Goal: Information Seeking & Learning: Learn about a topic

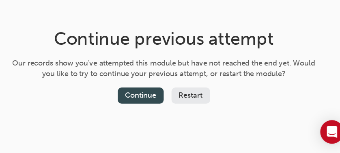
click at [166, 105] on button "Continue" at bounding box center [163, 104] width 38 height 13
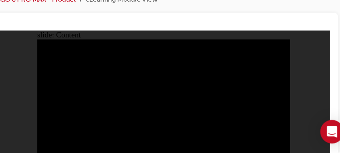
scroll to position [45, 0]
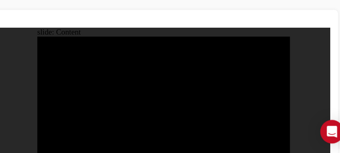
scroll to position [52, 0]
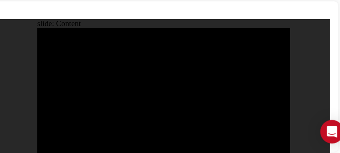
click at [248, 32] on div at bounding box center [182, 89] width 290 height 125
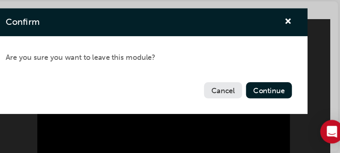
scroll to position [15, 0]
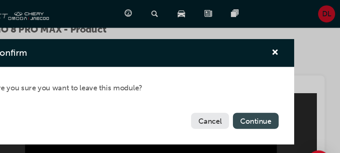
click at [266, 104] on button "Continue" at bounding box center [270, 100] width 38 height 13
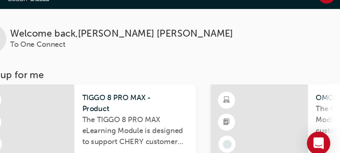
click at [158, 99] on span "TIGGO 8 PRO MAX - Product" at bounding box center [169, 101] width 89 height 18
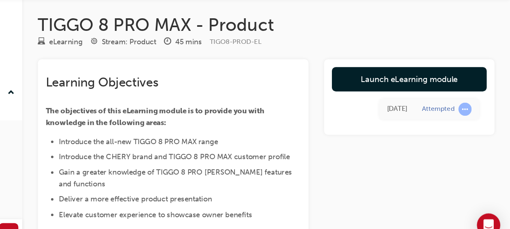
drag, startPoint x: 343, startPoint y: 15, endPoint x: 335, endPoint y: 64, distance: 49.0
click at [335, 64] on div "eLearning Stream: Product 45 mins TIGO8-PROD-EL" at bounding box center [307, 60] width 381 height 13
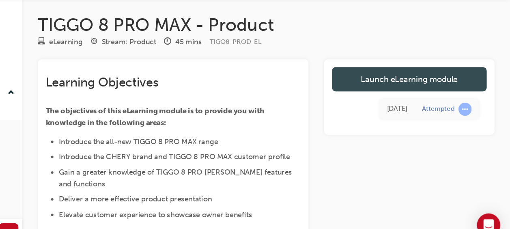
click at [344, 94] on link "Launch eLearning module" at bounding box center [426, 90] width 129 height 20
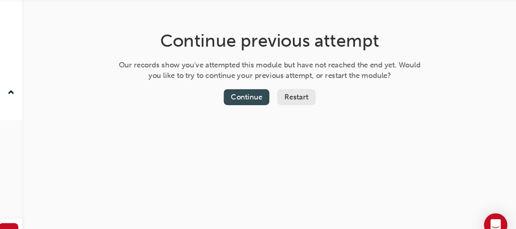
click at [302, 106] on button "Continue" at bounding box center [291, 104] width 38 height 13
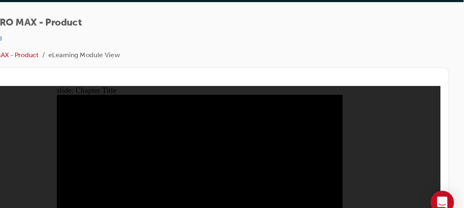
drag, startPoint x: 488, startPoint y: 25, endPoint x: 289, endPoint y: 48, distance: 200.2
click at [289, 48] on div "TIGGO 8 PRO MAX - Product | Attempted TIGGO 8 PRO MAX - Product eLearning Modul…" at bounding box center [243, 57] width 413 height 43
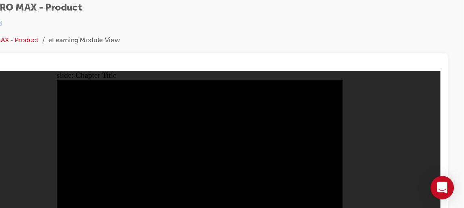
scroll to position [11, 0]
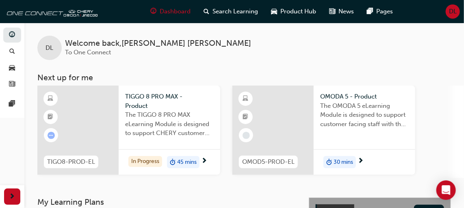
click at [170, 116] on span "The TIGGO 8 PRO MAX eLearning Module is designed to support CHERY customer faci…" at bounding box center [169, 124] width 89 height 28
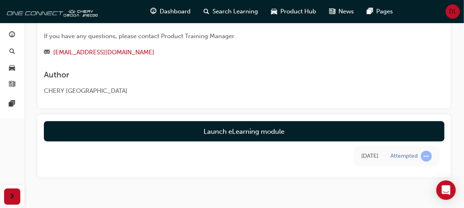
scroll to position [251, 0]
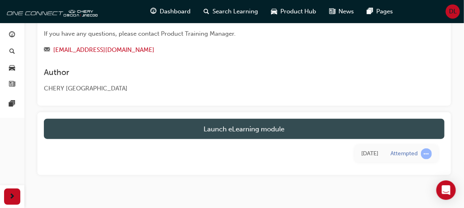
click at [340, 132] on link "Launch eLearning module" at bounding box center [244, 129] width 400 height 20
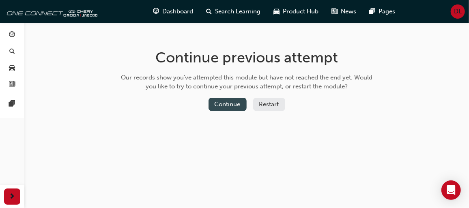
click at [223, 100] on button "Continue" at bounding box center [228, 104] width 38 height 13
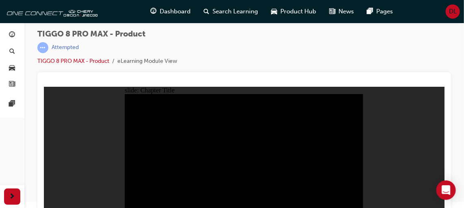
scroll to position [11, 0]
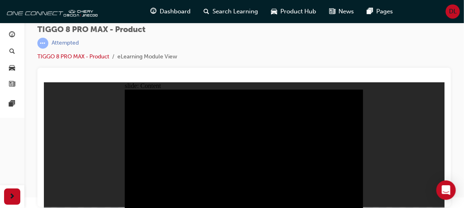
drag, startPoint x: 354, startPoint y: 201, endPoint x: 162, endPoint y: 149, distance: 198.9
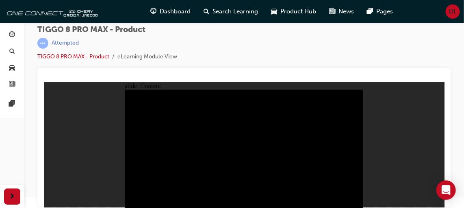
drag, startPoint x: 154, startPoint y: 202, endPoint x: 49, endPoint y: 50, distance: 185.0
click at [49, 82] on html "slide: Content Rectangle 1 CAMERA Line 2 Rectangle 2 Line 3 EPS Line 1 Rectangl…" at bounding box center [243, 145] width 400 height 126
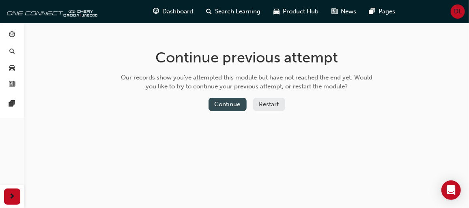
click at [222, 101] on button "Continue" at bounding box center [228, 104] width 38 height 13
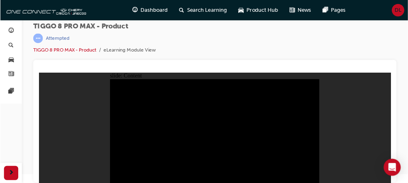
scroll to position [11, 0]
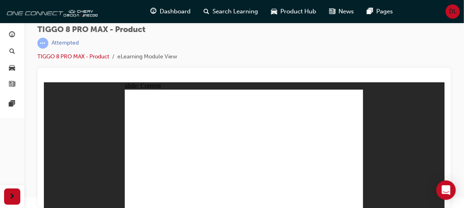
drag, startPoint x: 150, startPoint y: 131, endPoint x: 153, endPoint y: 110, distance: 21.8
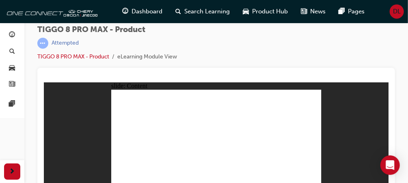
drag, startPoint x: 432, startPoint y: 0, endPoint x: 242, endPoint y: 60, distance: 198.8
click at [242, 60] on div "TIGGO 8 PRO MAX - Product | Attempted TIGGO 8 PRO MAX - Product eLearning Modul…" at bounding box center [216, 46] width 358 height 43
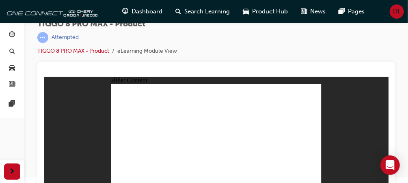
scroll to position [21, 0]
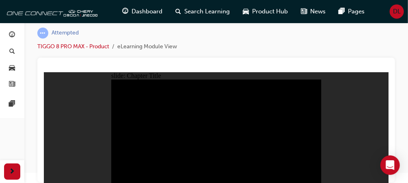
radio input "true"
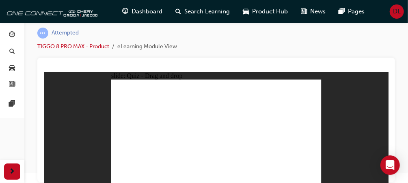
drag, startPoint x: 209, startPoint y: 88, endPoint x: 253, endPoint y: 134, distance: 63.7
drag, startPoint x: 257, startPoint y: 87, endPoint x: 182, endPoint y: 137, distance: 89.6
drag, startPoint x: 298, startPoint y: 86, endPoint x: 141, endPoint y: 137, distance: 164.5
drag, startPoint x: 275, startPoint y: 107, endPoint x: 299, endPoint y: 131, distance: 34.2
drag, startPoint x: 232, startPoint y: 110, endPoint x: 227, endPoint y: 147, distance: 37.8
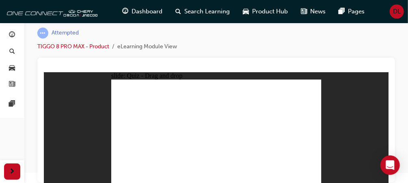
checkbox input "true"
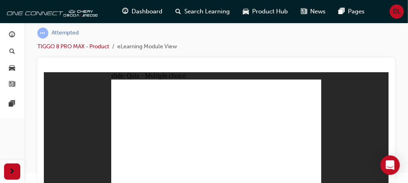
checkbox input "true"
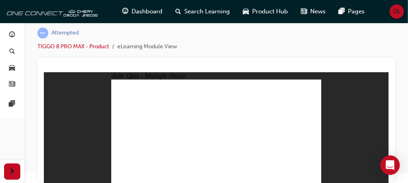
checkbox input "true"
radio input "true"
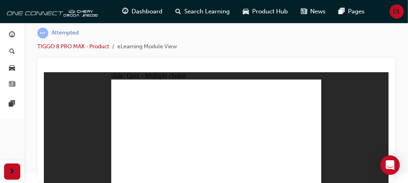
drag, startPoint x: 222, startPoint y: 84, endPoint x: 251, endPoint y: 140, distance: 63.2
drag, startPoint x: 248, startPoint y: 88, endPoint x: 243, endPoint y: 143, distance: 55.1
drag, startPoint x: 244, startPoint y: 92, endPoint x: 230, endPoint y: 155, distance: 64.7
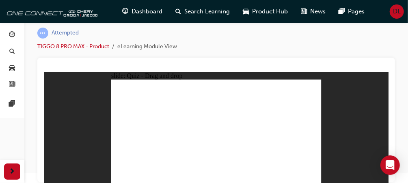
drag, startPoint x: 261, startPoint y: 102, endPoint x: 265, endPoint y: 141, distance: 39.6
drag, startPoint x: 300, startPoint y: 86, endPoint x: 273, endPoint y: 148, distance: 67.9
drag, startPoint x: 292, startPoint y: 94, endPoint x: 257, endPoint y: 152, distance: 67.7
drag, startPoint x: 225, startPoint y: 95, endPoint x: 245, endPoint y: 153, distance: 61.0
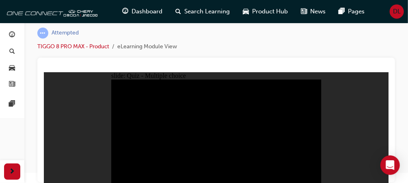
radio input "true"
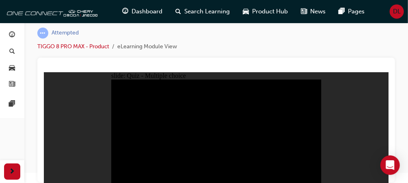
radio input "true"
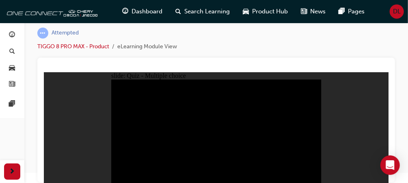
checkbox input "true"
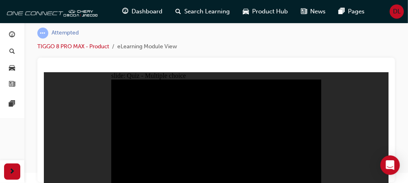
checkbox input "true"
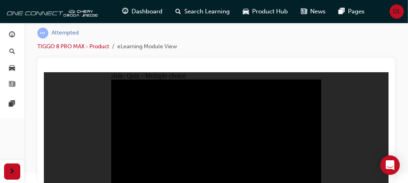
drag, startPoint x: 229, startPoint y: 93, endPoint x: 273, endPoint y: 98, distance: 44.1
drag, startPoint x: 273, startPoint y: 98, endPoint x: 280, endPoint y: 130, distance: 32.1
checkbox input "true"
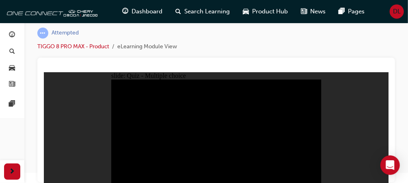
checkbox input "true"
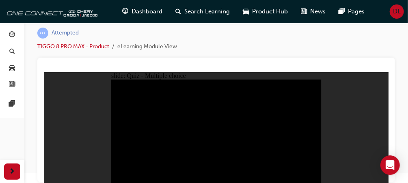
checkbox input "true"
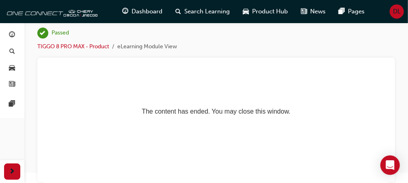
scroll to position [0, 0]
click at [11, 33] on span "guage-icon" at bounding box center [12, 35] width 6 height 7
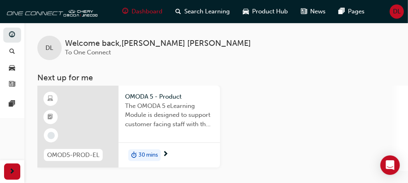
click at [394, 14] on span "DL" at bounding box center [397, 11] width 8 height 9
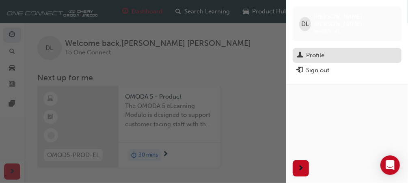
click at [323, 51] on div "Profile" at bounding box center [315, 55] width 18 height 9
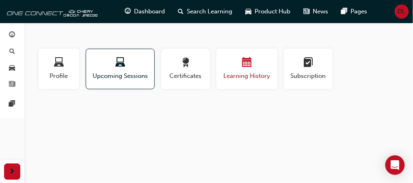
click at [255, 75] on span "Learning History" at bounding box center [246, 75] width 49 height 9
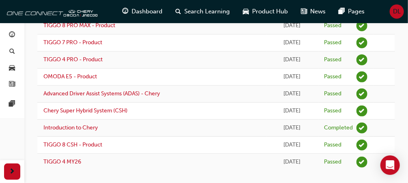
scroll to position [91, 0]
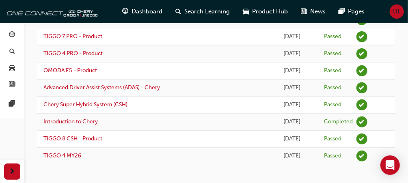
click at [305, 110] on td "[DATE]" at bounding box center [292, 105] width 52 height 17
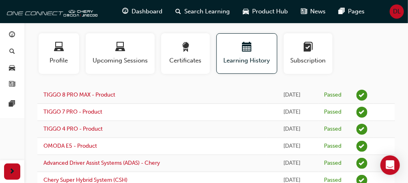
scroll to position [6, 0]
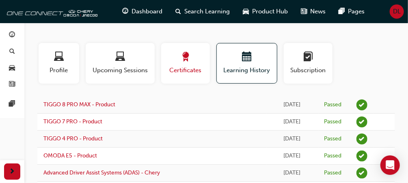
click at [175, 66] on span "Certificates" at bounding box center [185, 70] width 37 height 9
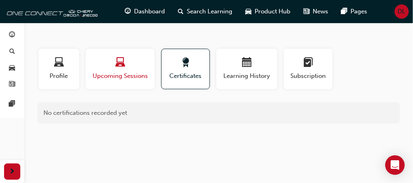
click at [110, 65] on div "button" at bounding box center [120, 64] width 57 height 13
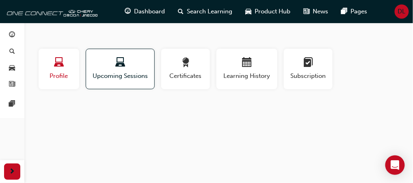
click at [54, 78] on span "Profile" at bounding box center [59, 75] width 28 height 9
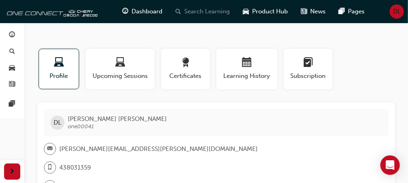
click at [197, 11] on span "Search Learning" at bounding box center [207, 11] width 45 height 9
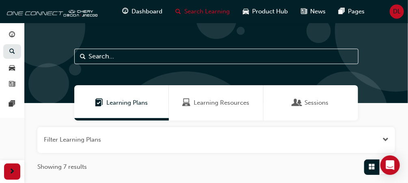
click at [195, 105] on span "Learning Resources" at bounding box center [222, 102] width 56 height 9
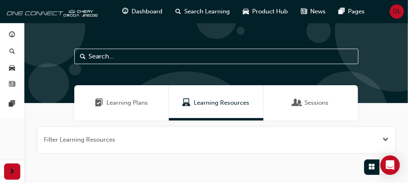
click at [137, 105] on span "Learning Plans" at bounding box center [126, 102] width 41 height 9
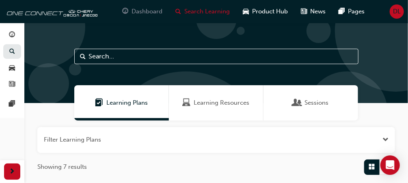
click at [150, 12] on span "Dashboard" at bounding box center [147, 11] width 31 height 9
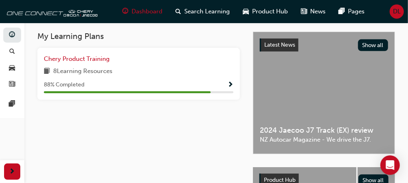
scroll to position [156, 0]
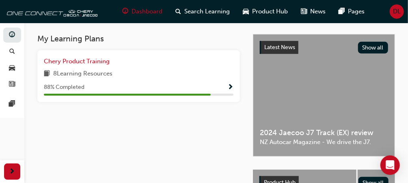
click at [229, 87] on span "Show Progress" at bounding box center [230, 87] width 6 height 7
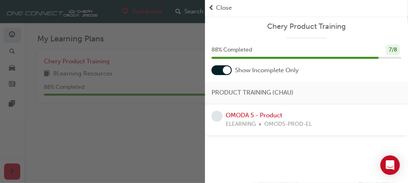
click at [229, 87] on div "PRODUCT TRAINING (CHAU)" at bounding box center [306, 93] width 203 height 23
click at [218, 72] on div at bounding box center [222, 70] width 20 height 10
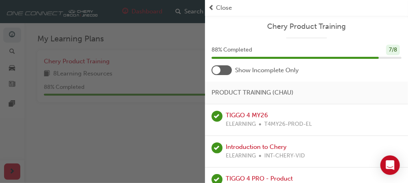
click at [229, 71] on div at bounding box center [222, 70] width 20 height 10
